Goal: Information Seeking & Learning: Learn about a topic

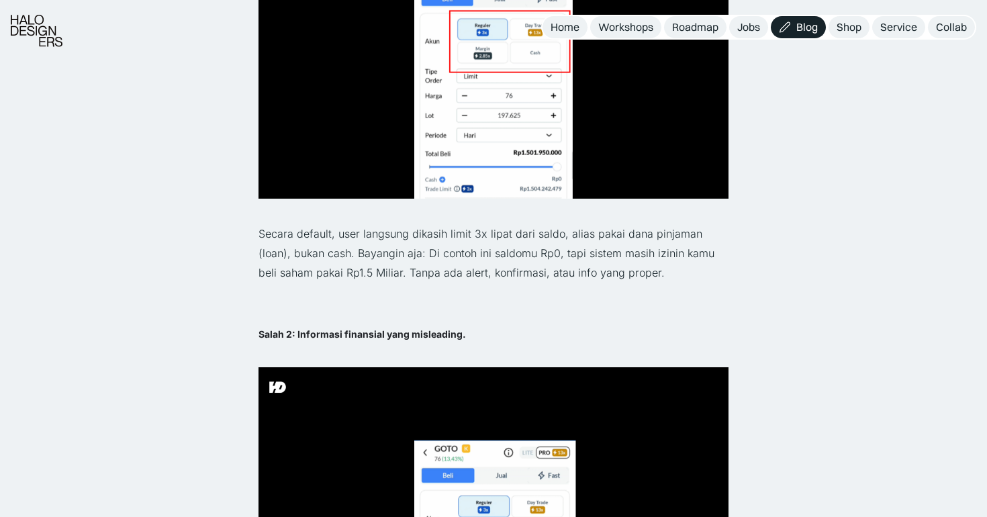
scroll to position [1261, 0]
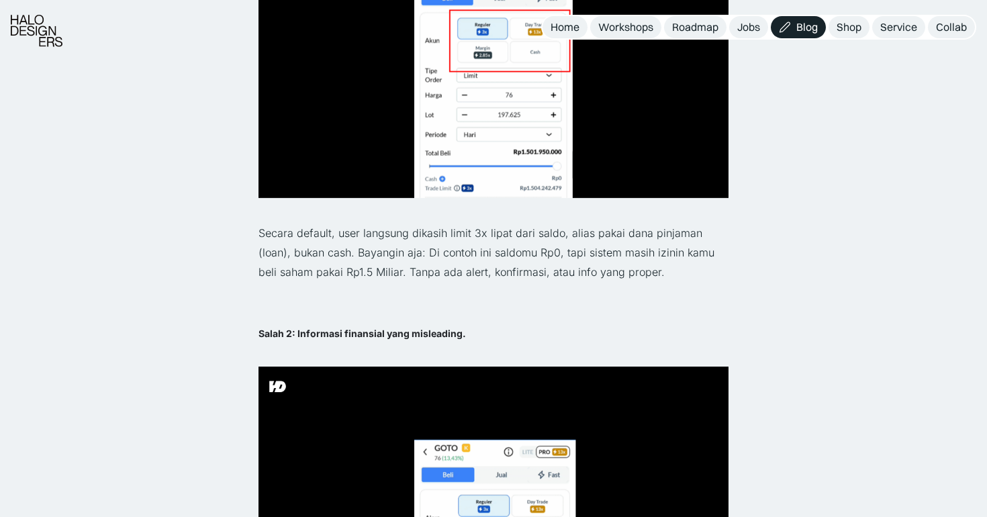
click at [339, 258] on p "Secara default, user langsung dikasih limit 3x lipat dari saldo, alias pakai da…" at bounding box center [493, 252] width 470 height 58
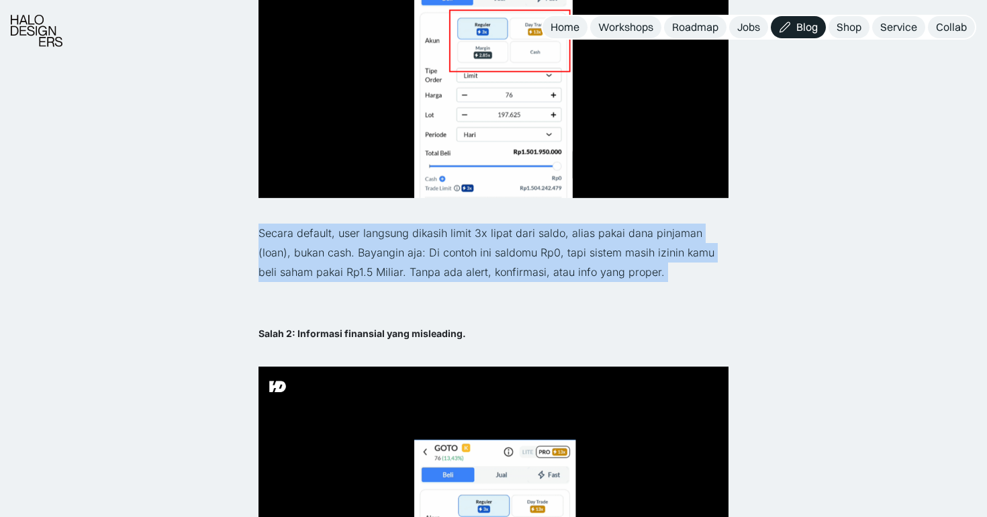
drag, startPoint x: 259, startPoint y: 230, endPoint x: 644, endPoint y: 289, distance: 389.6
copy div "Secara default, user langsung dikasih limit 3x lipat dari saldo, alias pakai da…"
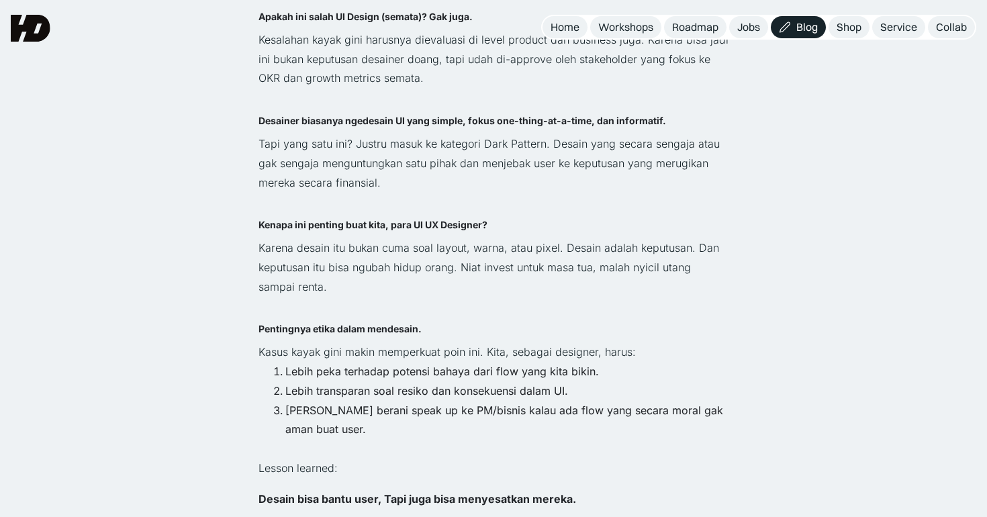
scroll to position [2567, 0]
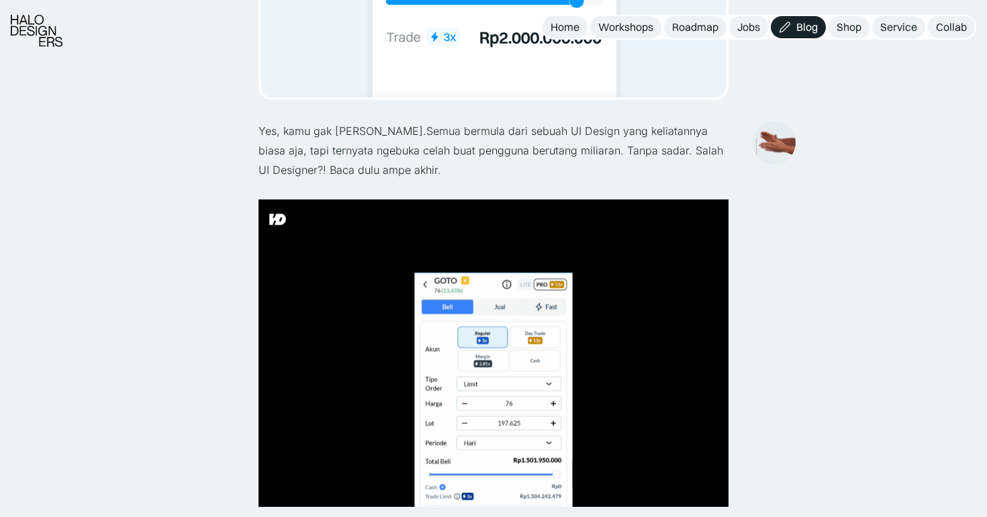
scroll to position [438, 0]
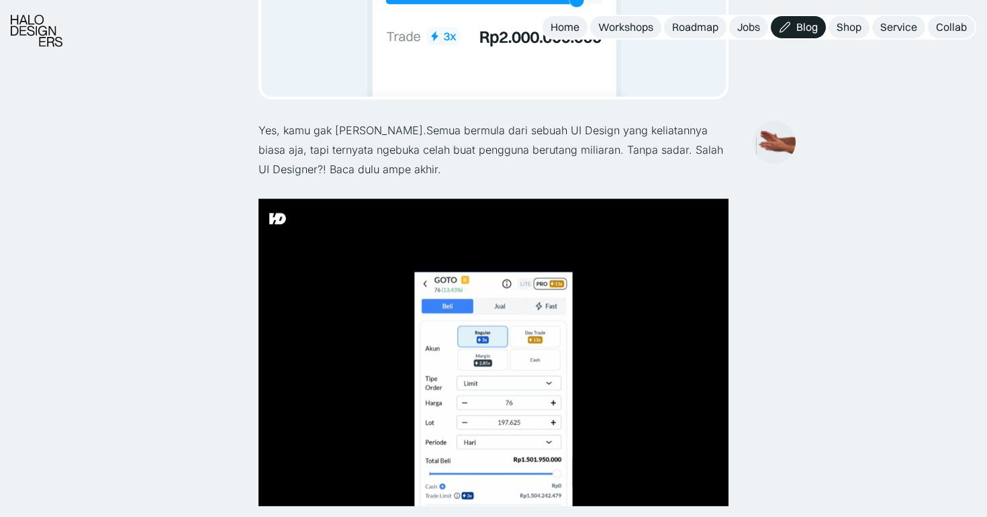
click at [494, 391] on img at bounding box center [493, 352] width 470 height 307
click at [528, 397] on img at bounding box center [493, 352] width 470 height 307
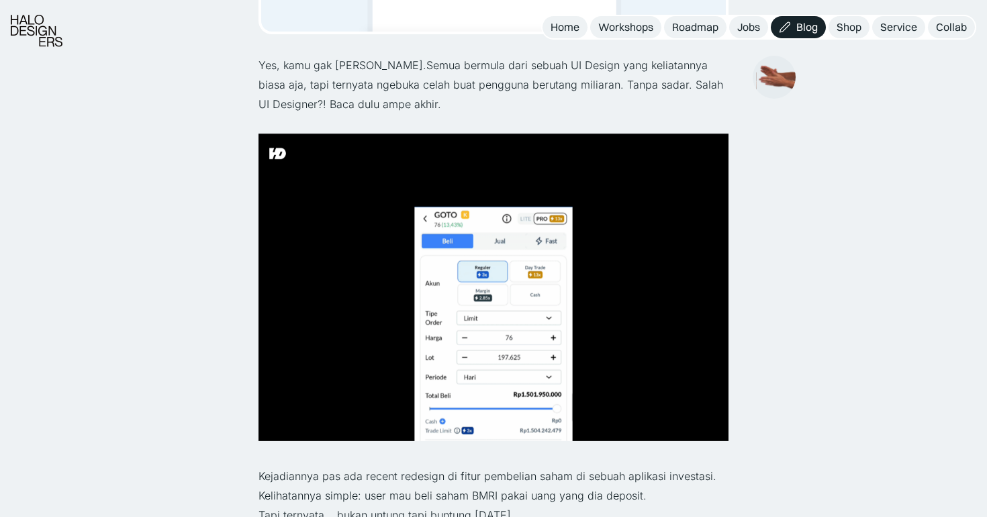
scroll to position [506, 0]
